Goal: Information Seeking & Learning: Learn about a topic

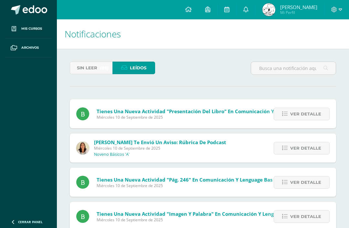
scroll to position [48, 0]
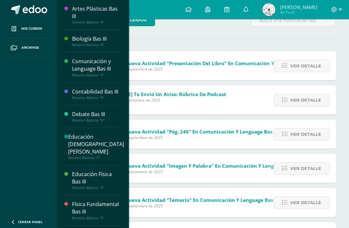
click at [27, 31] on span "Mis cursos" at bounding box center [31, 28] width 21 height 5
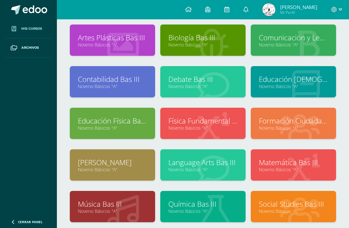
scroll to position [30, 0]
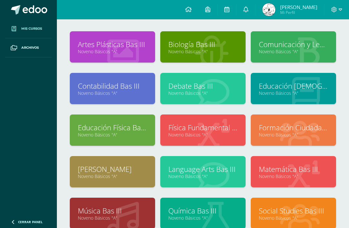
click at [303, 44] on link "Comunicación y Lenguage Bas III" at bounding box center [292, 44] width 69 height 10
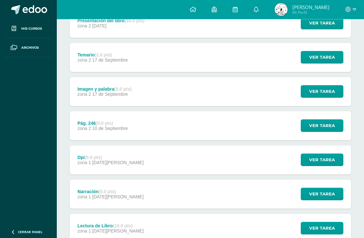
scroll to position [195, 0]
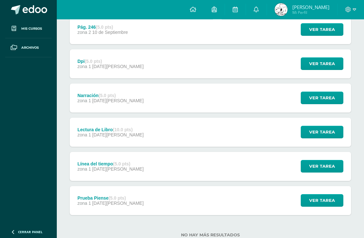
click at [186, 201] on div "Prueba Piense (5.0 pts) zona 1 [DATE][PERSON_NAME] Ver tarea Prueba Piense Comu…" at bounding box center [210, 200] width 281 height 29
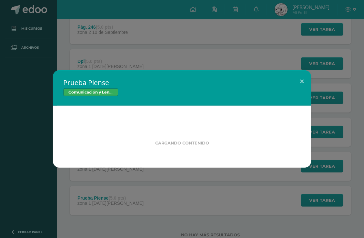
click at [205, 197] on div "Prueba Piense Comunicación y Lenguage Bas III Cargando contenido Loading..." at bounding box center [182, 119] width 364 height 238
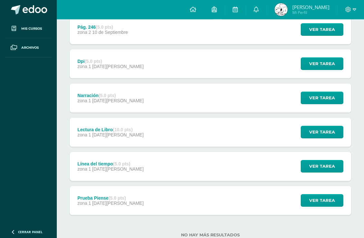
click at [214, 201] on div "Prueba Piense (5.0 pts) zona 1 [DATE][PERSON_NAME] Ver tarea Prueba Piense Comu…" at bounding box center [210, 200] width 281 height 29
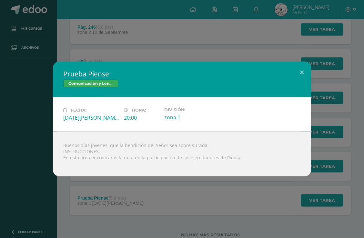
click at [300, 81] on button at bounding box center [302, 73] width 18 height 22
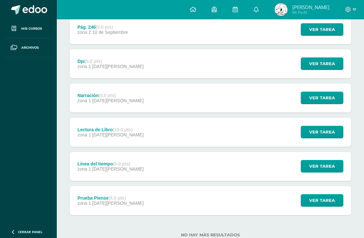
click at [211, 168] on div "Línea del tiempo (5.0 pts) zona 1 [DATE][PERSON_NAME] Ver tarea Línea del tiemp…" at bounding box center [210, 166] width 281 height 29
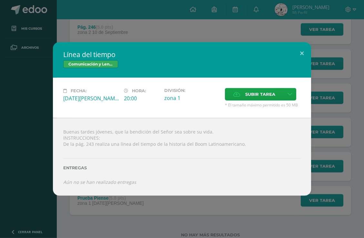
click at [302, 64] on button at bounding box center [302, 53] width 18 height 22
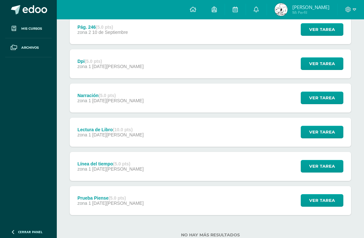
click at [188, 169] on div "Línea del tiempo (5.0 pts) zona 1 11 de Agosto Ver tarea Línea del tiempo Comun…" at bounding box center [210, 166] width 281 height 29
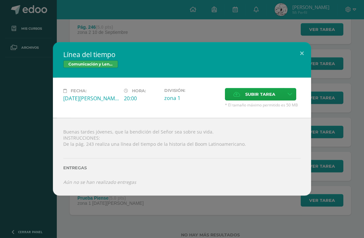
click at [294, 59] on button at bounding box center [302, 53] width 18 height 22
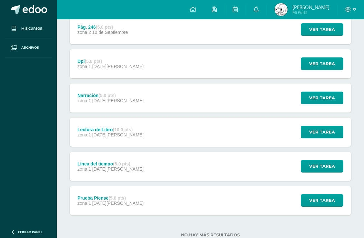
click at [238, 136] on div "Lectura de Libro (10.0 pts) zona 1 20 de Agosto Ver tarea Lectura de Libro Comu…" at bounding box center [210, 132] width 281 height 29
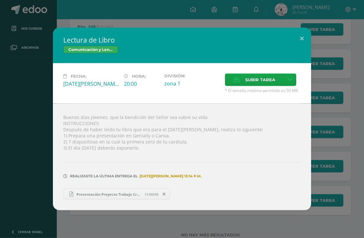
click at [298, 50] on button at bounding box center [302, 39] width 18 height 22
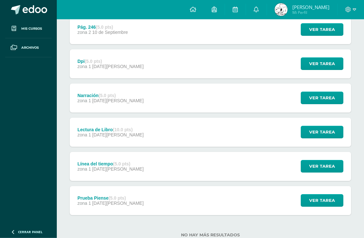
click at [222, 101] on div "Narración (5.0 pts) zona 1 20 de Agosto Ver tarea Narración Comunicación y Leng…" at bounding box center [210, 98] width 281 height 29
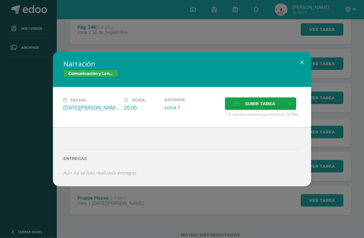
click at [294, 72] on button at bounding box center [302, 63] width 18 height 22
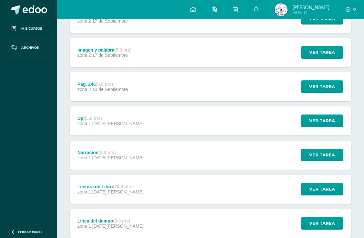
scroll to position [132, 0]
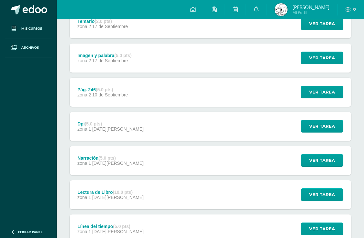
click at [219, 121] on div "Dpi (5.0 pts) zona 1 27 de Agosto Ver tarea Dpi Comunicación y Lenguage Bas III…" at bounding box center [210, 126] width 281 height 29
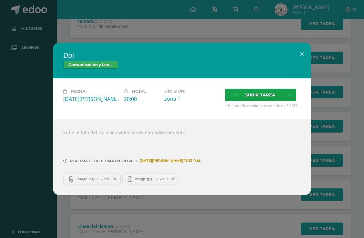
click at [298, 56] on button at bounding box center [302, 54] width 18 height 22
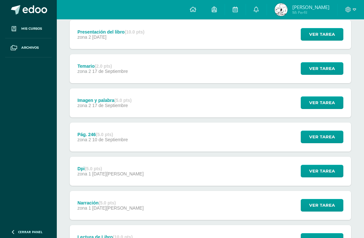
click at [222, 134] on div "Pág. 246 (5.0 pts) zona 2 [DATE] Ver tarea Pág. 246 Comunicación y Lenguage Bas…" at bounding box center [210, 137] width 281 height 29
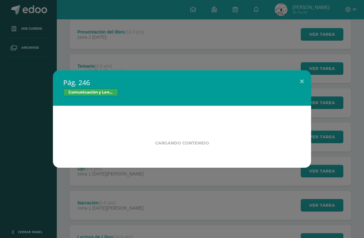
scroll to position [87, 0]
click at [298, 92] on button at bounding box center [302, 81] width 18 height 22
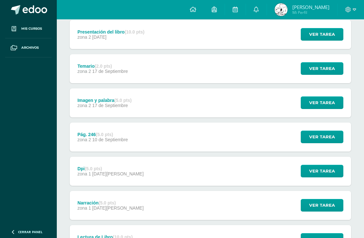
click at [199, 96] on div "Imagen y palabra (5.0 pts) zona 2 [DATE] Ver tarea Imagen y palabra Comunicació…" at bounding box center [210, 102] width 281 height 29
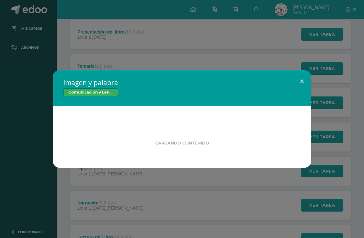
click at [296, 92] on button at bounding box center [302, 81] width 18 height 22
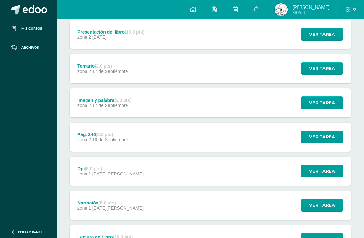
click at [225, 49] on div "Presentación del libro (10.0 pts) zona 2 [DATE] Ver tarea Presentación del libr…" at bounding box center [210, 34] width 281 height 29
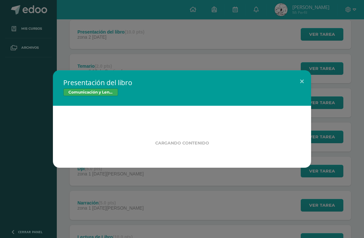
click at [242, 66] on div "Presentación del libro Comunicación y Lenguage Bas III Cargando contenido Loadi…" at bounding box center [182, 119] width 364 height 238
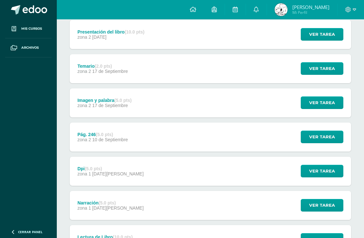
click at [320, 73] on span "Ver tarea" at bounding box center [322, 69] width 26 height 12
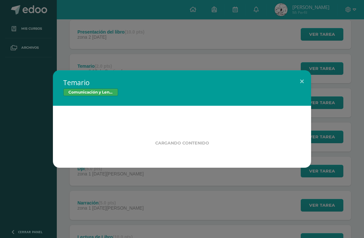
click at [306, 86] on button at bounding box center [302, 81] width 18 height 22
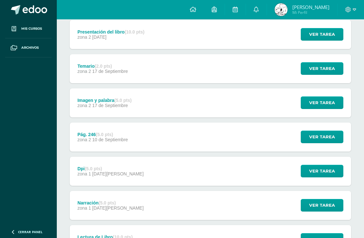
click at [289, 39] on div "Presentación del libro (10.0 pts) zona 2 [DATE] Ver tarea Presentación del libr…" at bounding box center [210, 34] width 281 height 29
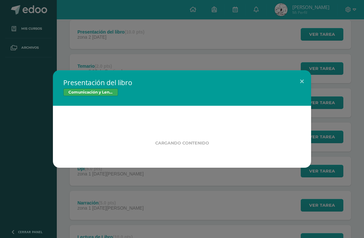
click at [323, 33] on div "Presentación del libro Comunicación y Lenguage Bas III Cargando contenido Loadi…" at bounding box center [182, 119] width 364 height 238
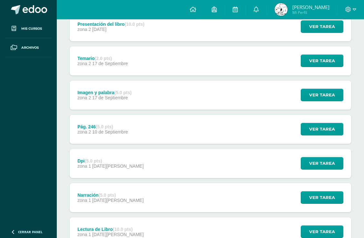
click at [240, 136] on div "Pág. 246 (5.0 pts) zona 2 [DATE] Ver tarea Pág. 246 Comunicación y Lenguage Bas…" at bounding box center [210, 129] width 281 height 29
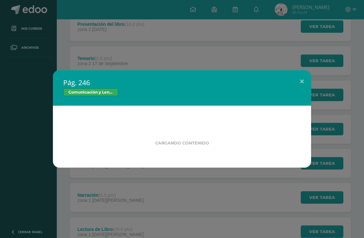
click at [296, 92] on button at bounding box center [302, 81] width 18 height 22
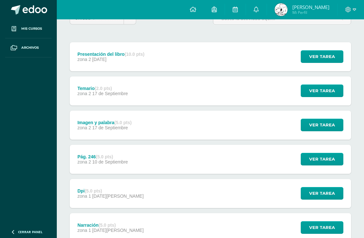
scroll to position [0, 0]
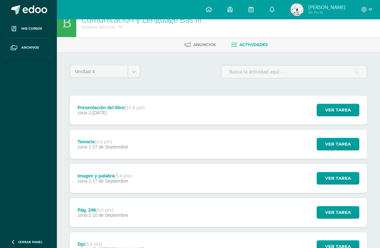
scroll to position [11, 0]
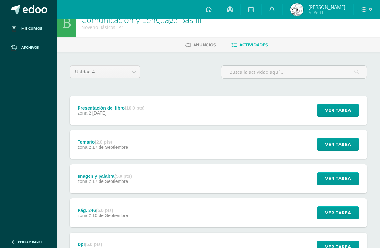
click at [183, 226] on div "Pág. 246 (5.0 pts) zona 2 [DATE] Ver tarea Pág. 246 Comunicación y Lenguage Bas…" at bounding box center [218, 213] width 297 height 29
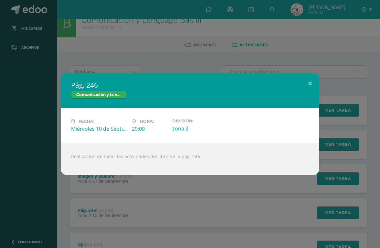
click at [309, 92] on button at bounding box center [309, 84] width 18 height 22
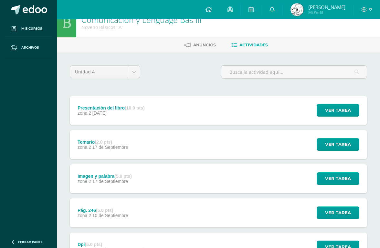
click at [230, 177] on div "Imagen y palabra (5.0 pts) zona 2 [DATE] Ver tarea Imagen y palabra Comunicació…" at bounding box center [218, 179] width 297 height 29
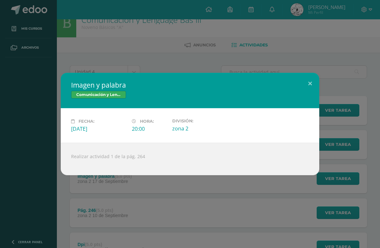
click at [310, 95] on button at bounding box center [309, 84] width 18 height 22
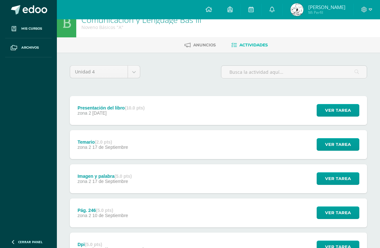
click at [222, 153] on div "Temario (2.0 pts) zona 2 [DATE] Ver tarea Temario Comunicación y Lenguage Bas I…" at bounding box center [218, 144] width 297 height 29
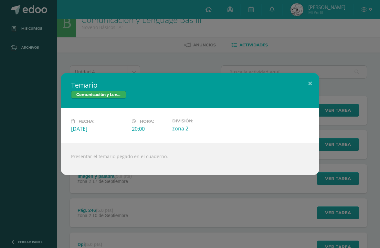
click at [310, 95] on button at bounding box center [309, 84] width 18 height 22
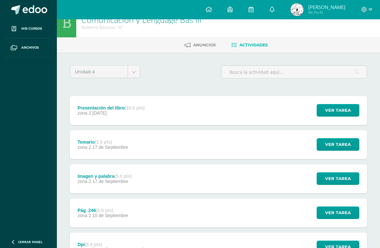
click at [251, 123] on div "Presentación del libro (10.0 pts) zona 2 [DATE] Ver tarea Presentación del libr…" at bounding box center [218, 110] width 297 height 29
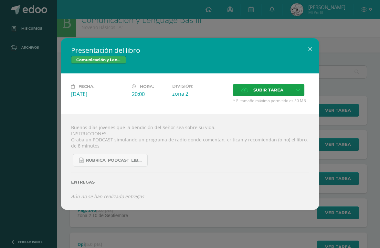
click at [320, 37] on div "Presentación del libro Comunicación y Lenguage Bas III Fecha: [DATE] Hora: 20:0…" at bounding box center [190, 124] width 380 height 248
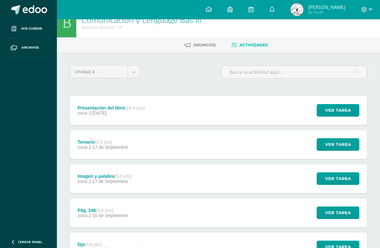
click at [313, 57] on div "Presentación del libro Comunicación y Lenguage Bas III Fecha: [DATE] Hora: 20:0…" at bounding box center [190, 124] width 374 height 172
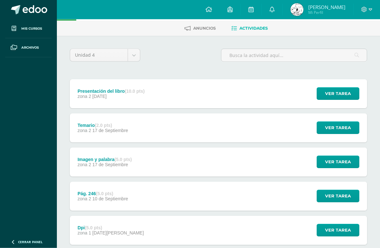
scroll to position [0, 0]
